Goal: Use online tool/utility

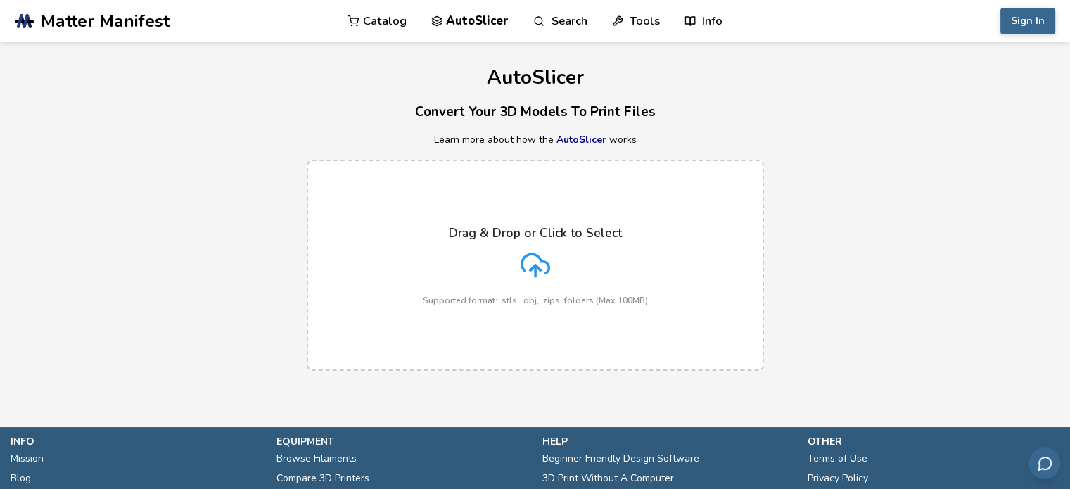
click at [537, 257] on icon at bounding box center [534, 263] width 27 height 19
click at [0, 0] on input "Drag & Drop or Click to Select Supported format: .stls, .obj, .zips, folders (M…" at bounding box center [0, 0] width 0 height 0
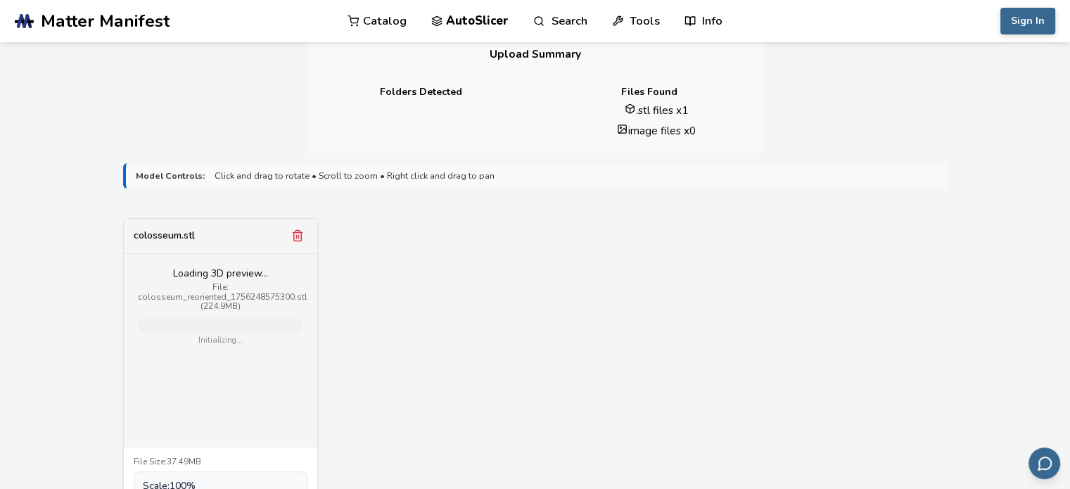
scroll to position [774, 0]
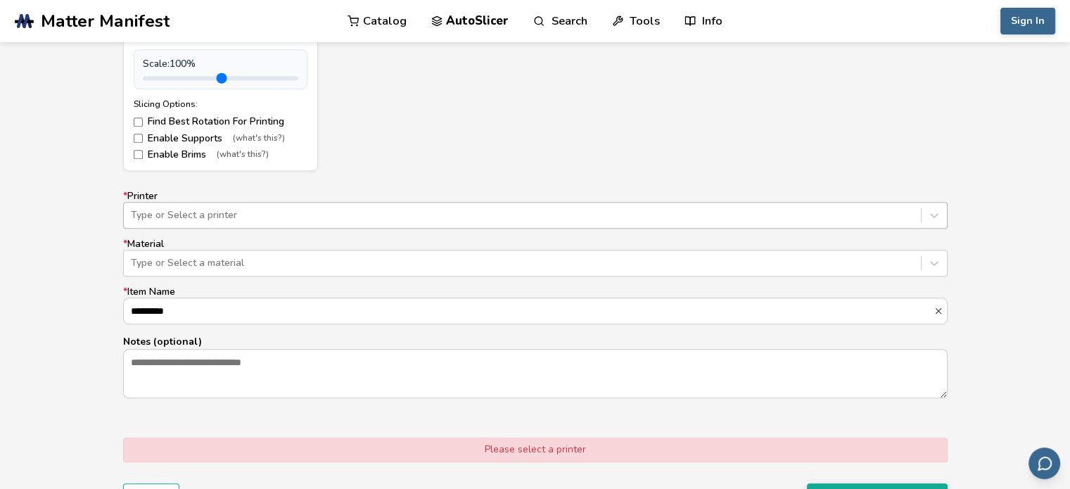
click at [332, 219] on div at bounding box center [522, 215] width 783 height 14
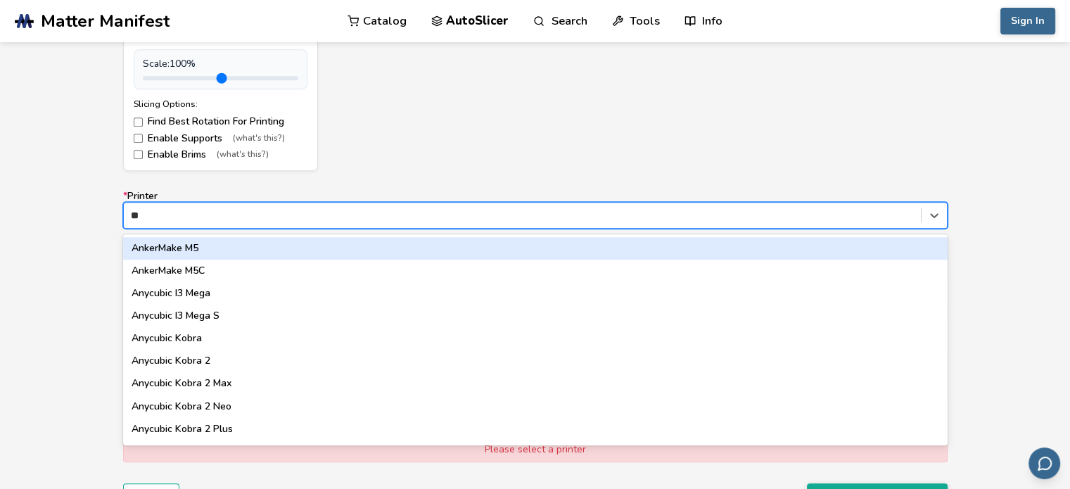
type input "***"
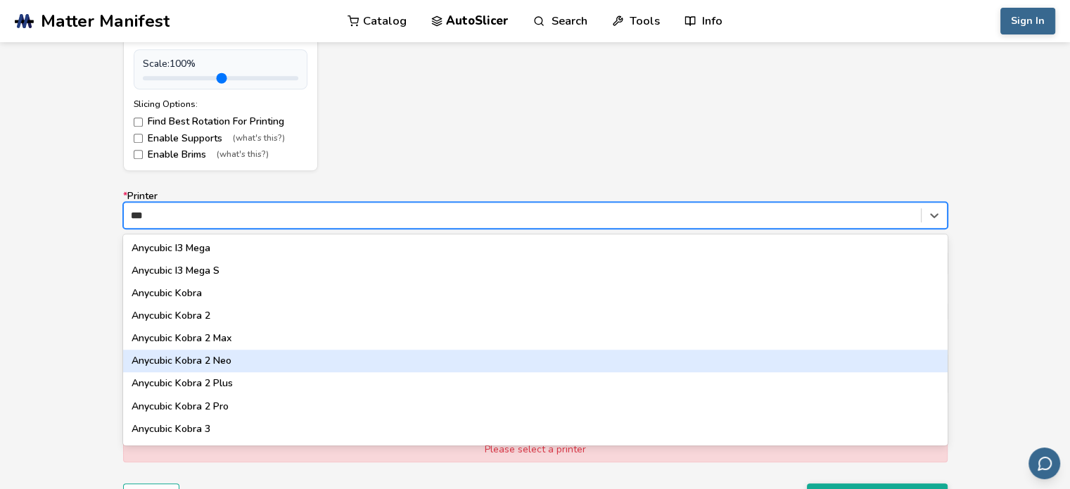
click at [265, 361] on div "Anycubic Kobra 2 Neo" at bounding box center [535, 361] width 824 height 23
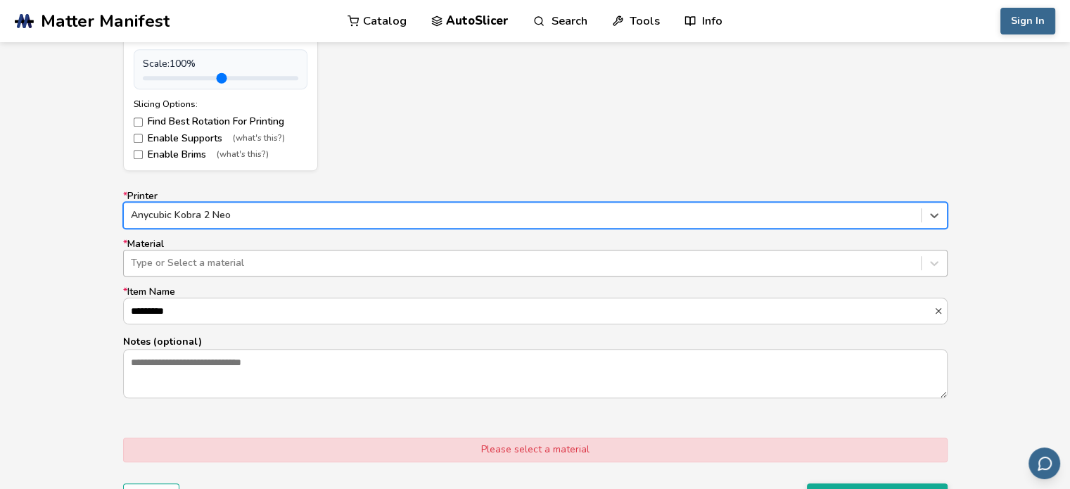
click at [363, 268] on div at bounding box center [522, 263] width 783 height 14
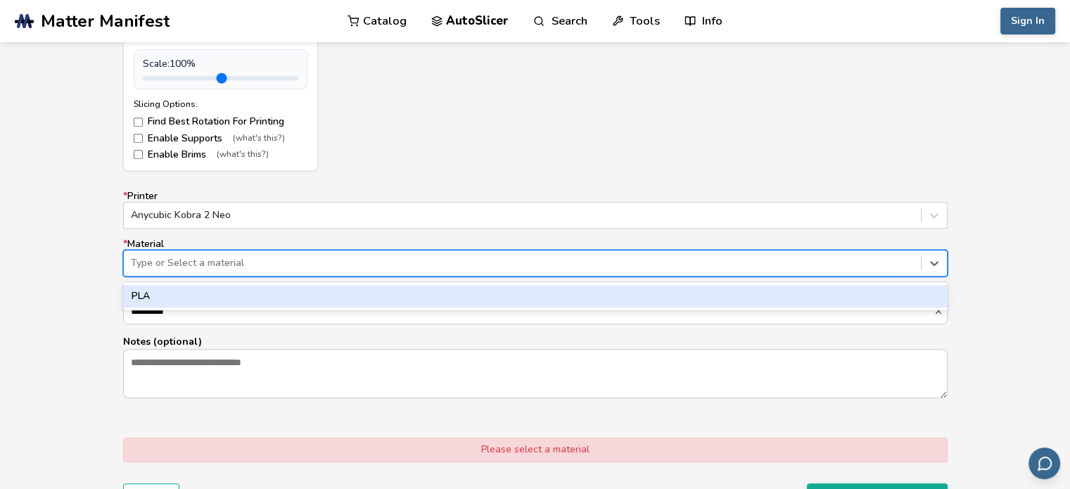
click at [308, 296] on div "PLA" at bounding box center [535, 296] width 824 height 23
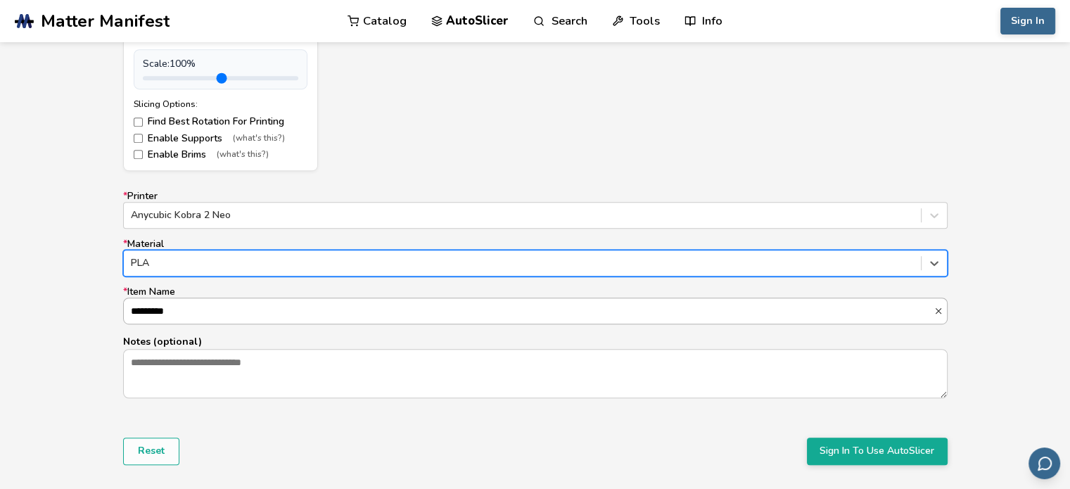
scroll to position [1, 0]
click at [893, 459] on button "Sign In To Use AutoSlicer" at bounding box center [877, 451] width 141 height 27
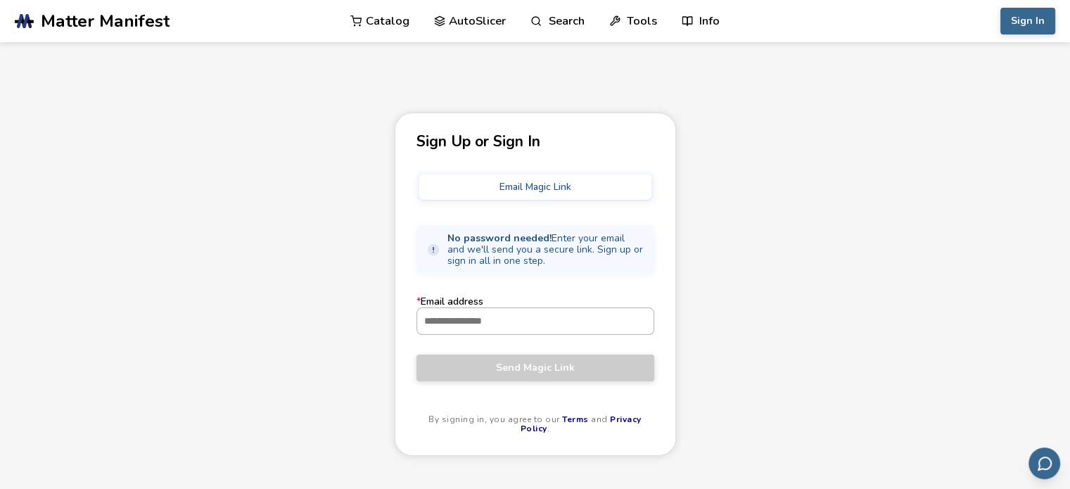
click at [530, 327] on input "* Email address" at bounding box center [535, 320] width 236 height 25
type input "**********"
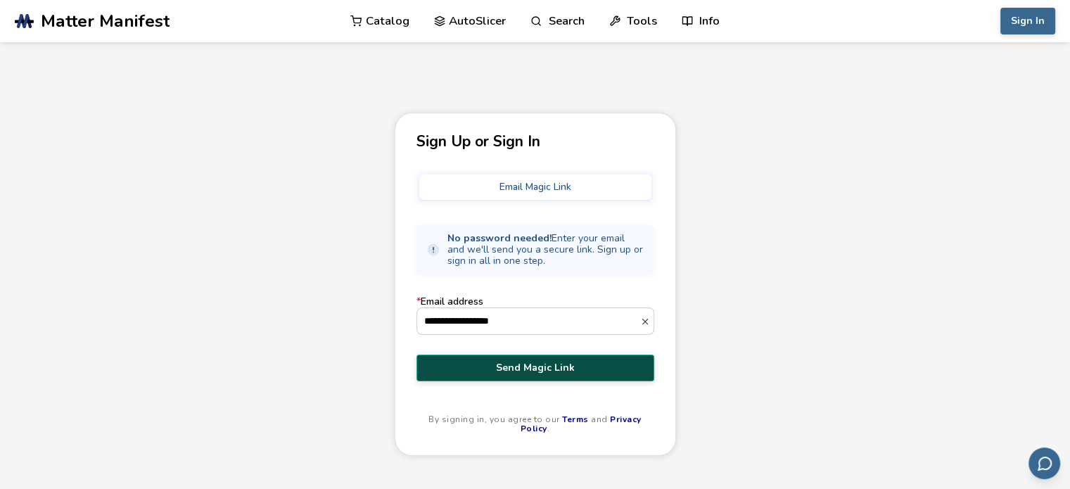
click at [481, 362] on span "Send Magic Link" at bounding box center [535, 367] width 217 height 11
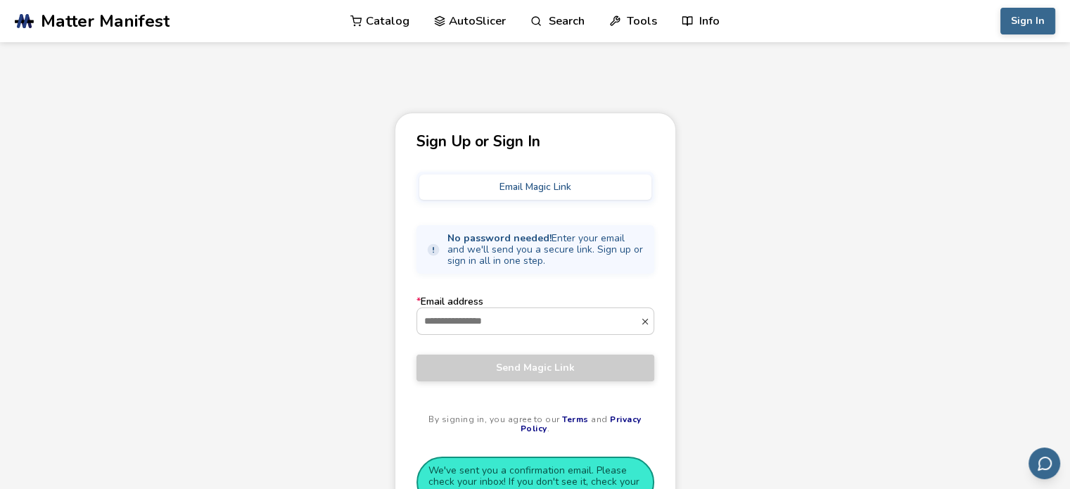
scroll to position [70, 0]
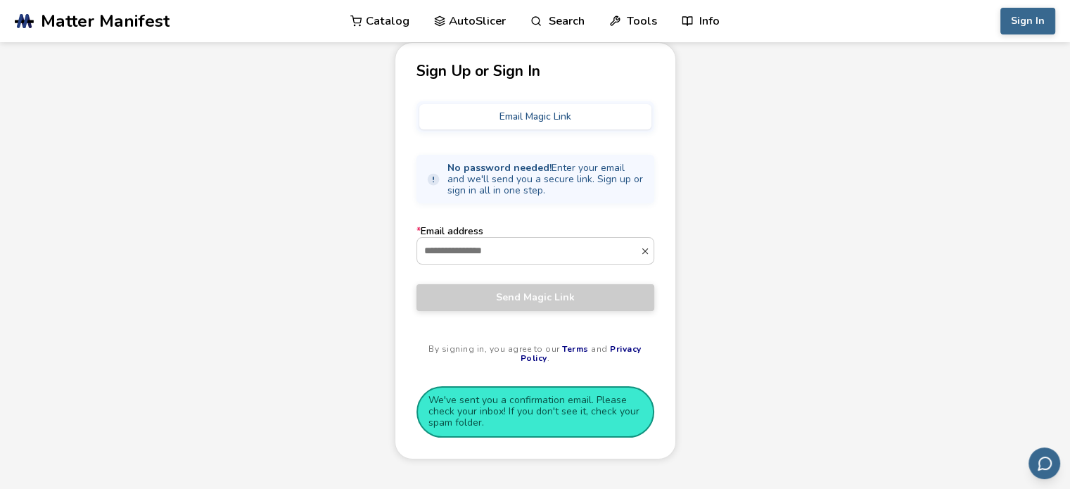
click at [574, 117] on button "Email Magic Link" at bounding box center [535, 116] width 232 height 25
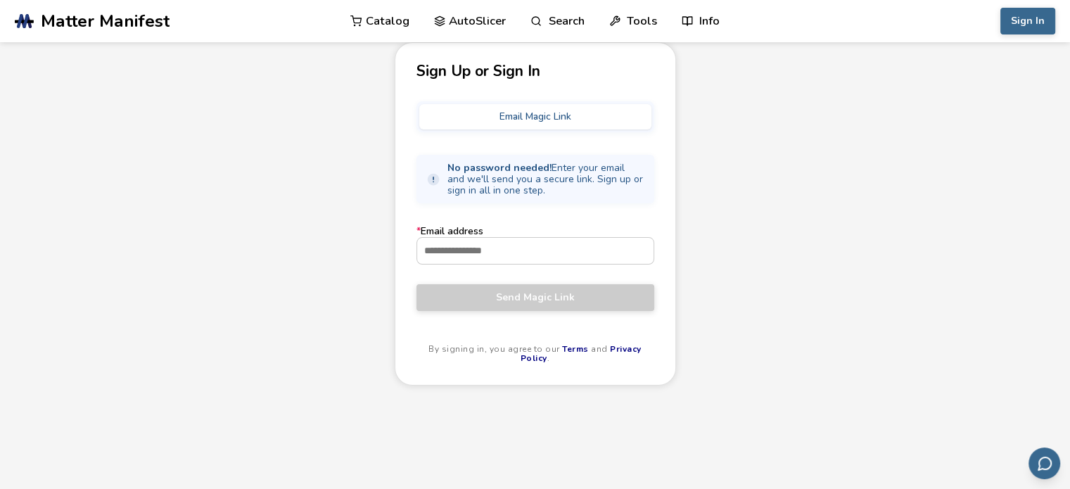
click at [573, 120] on button "Email Magic Link" at bounding box center [535, 116] width 232 height 25
click at [536, 253] on input "* Email address" at bounding box center [535, 250] width 236 height 25
type input "**********"
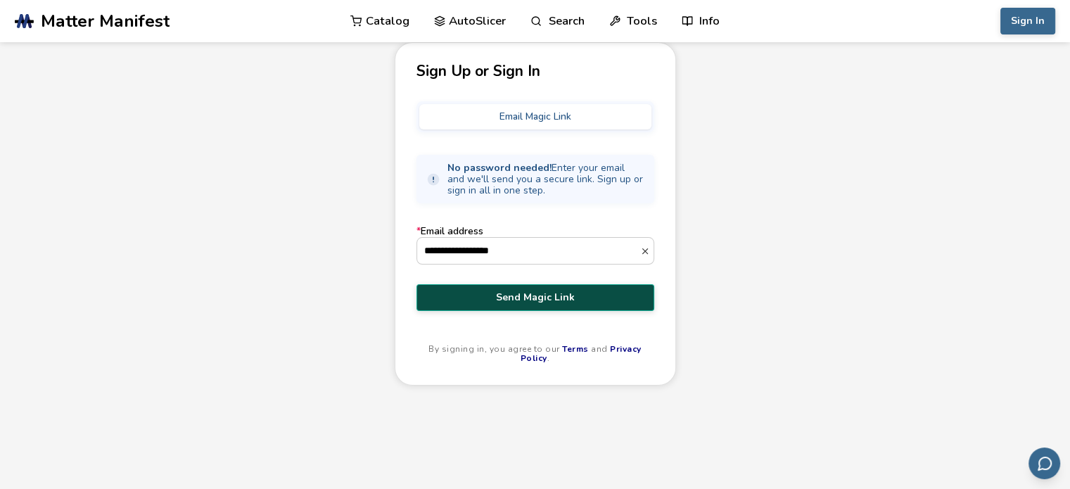
click at [475, 302] on span "Send Magic Link" at bounding box center [535, 297] width 217 height 11
